Goal: Check status: Check status

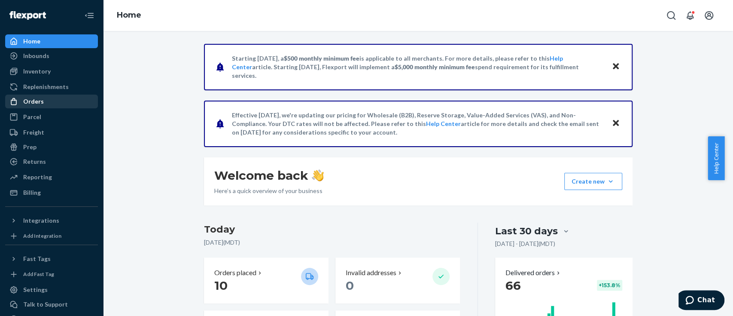
click at [48, 95] on div "Orders" at bounding box center [51, 101] width 91 height 12
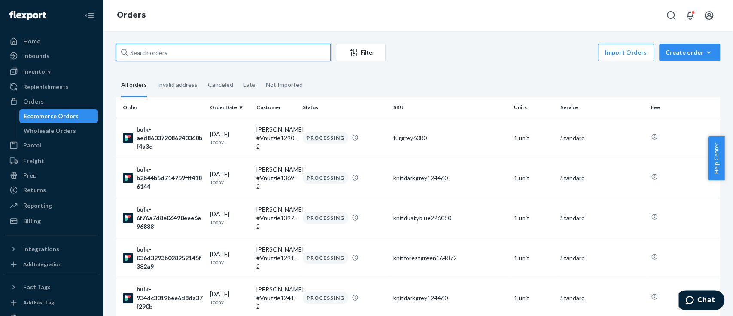
click at [201, 53] on input "text" at bounding box center [223, 52] width 215 height 17
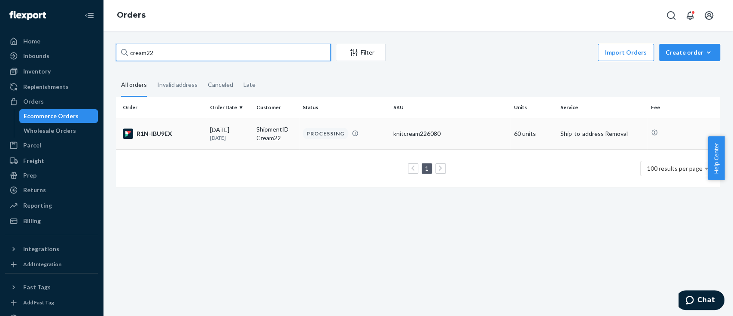
type input "cream22"
click at [150, 130] on div "R1N-IBU9EX" at bounding box center [163, 133] width 80 height 10
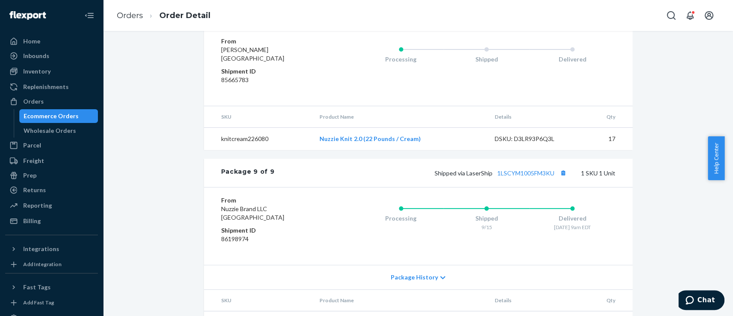
scroll to position [1632, 0]
